Goal: Task Accomplishment & Management: Complete application form

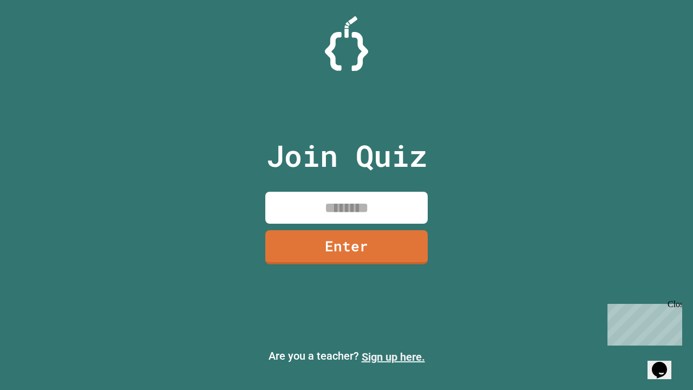
click at [393, 357] on link "Sign up here." at bounding box center [393, 356] width 63 height 13
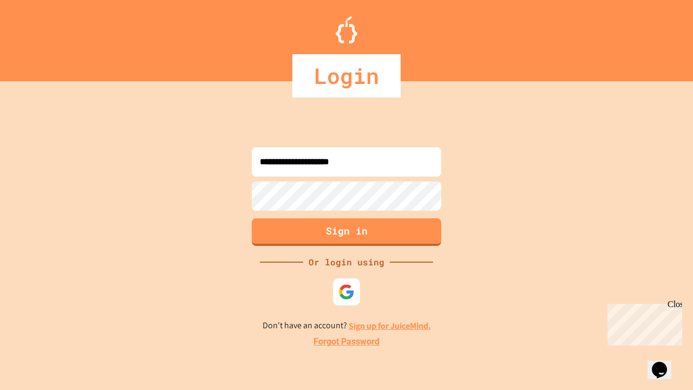
type input "**********"
